Goal: Check status: Check status

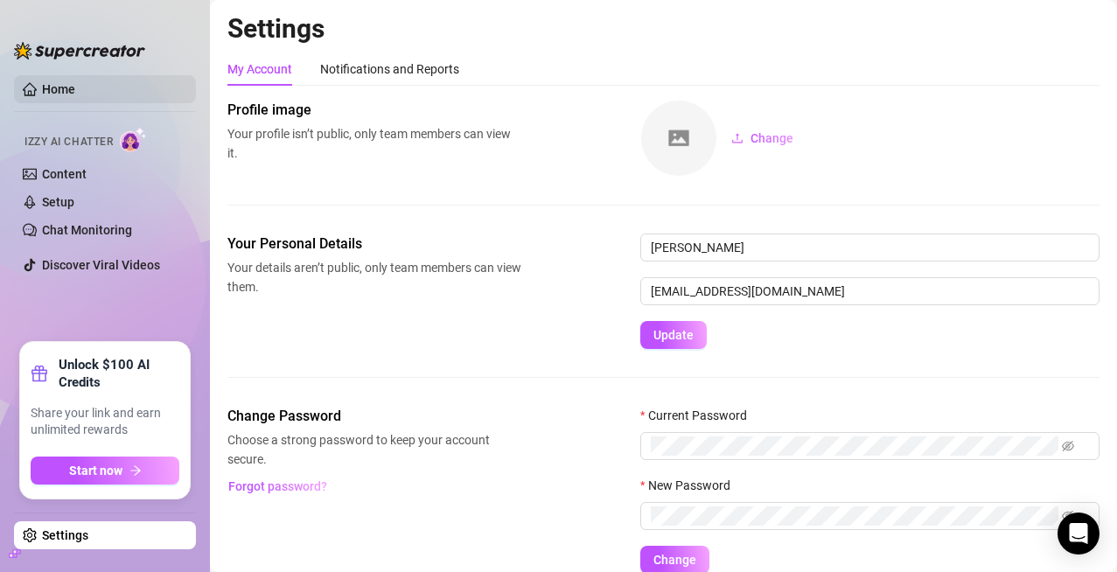
click at [75, 88] on link "Home" at bounding box center [58, 89] width 33 height 14
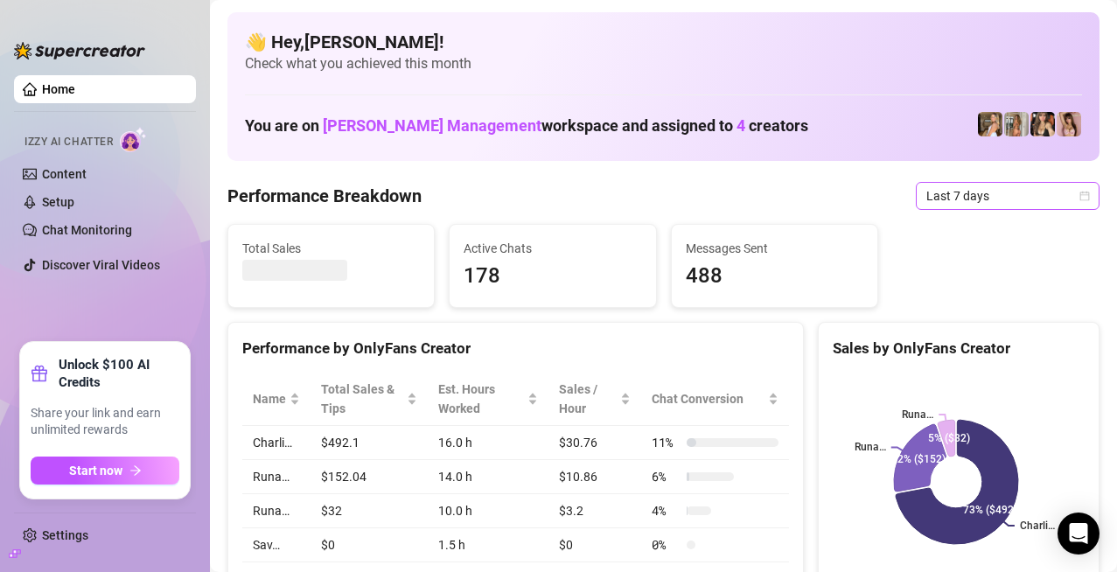
click at [939, 188] on span "Last 7 days" at bounding box center [1007, 196] width 163 height 26
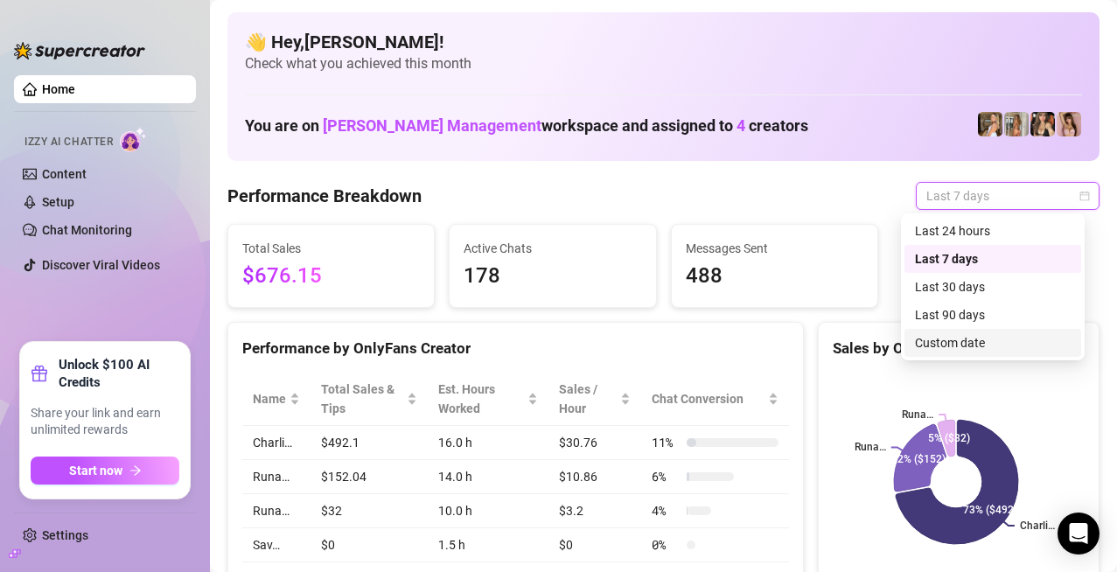
click at [965, 340] on div "Custom date" at bounding box center [993, 342] width 156 height 19
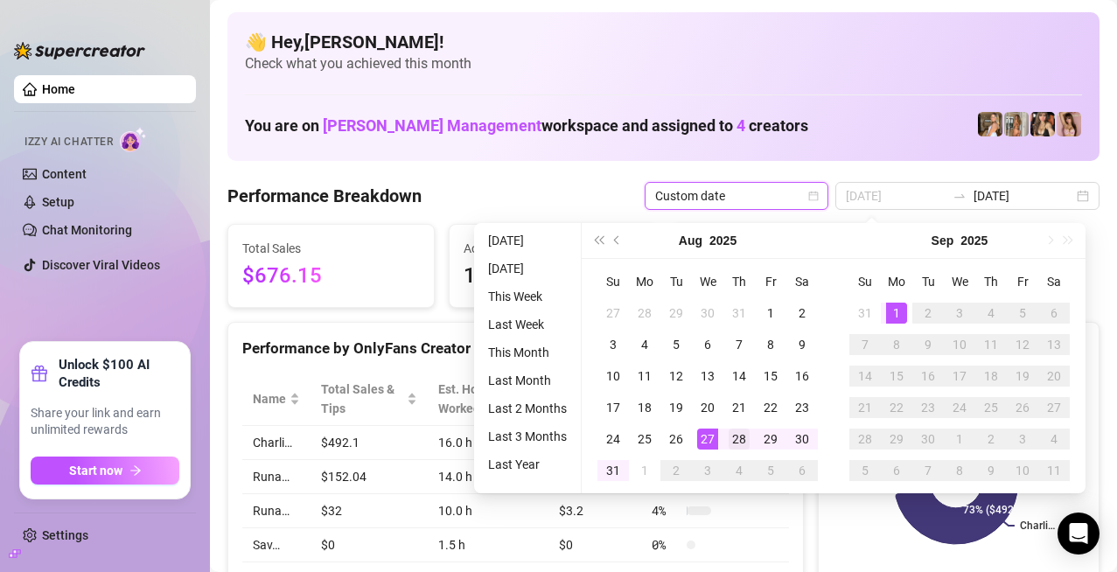
type input "[DATE]"
click at [730, 439] on div "28" at bounding box center [739, 439] width 21 height 21
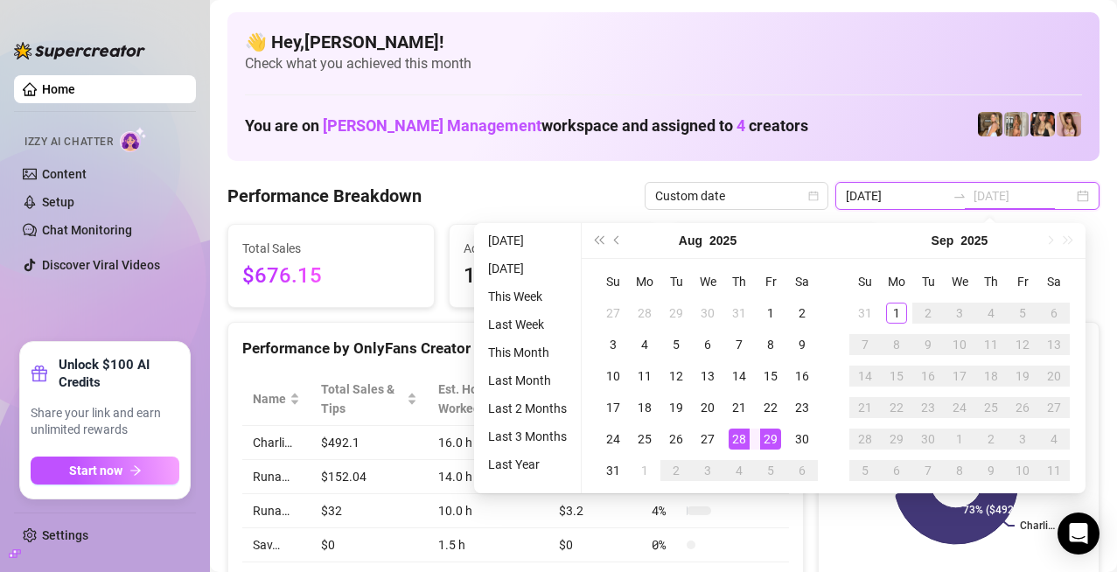
type input "[DATE]"
click at [894, 326] on td "1" at bounding box center [896, 312] width 31 height 31
type input "[DATE]"
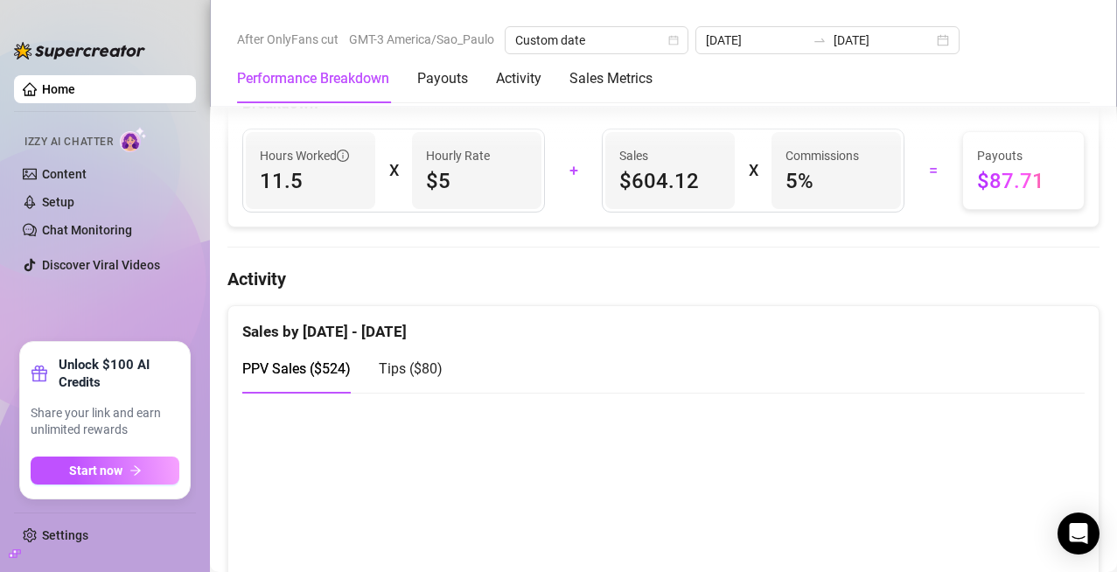
scroll to position [875, 0]
